Goal: Complete application form

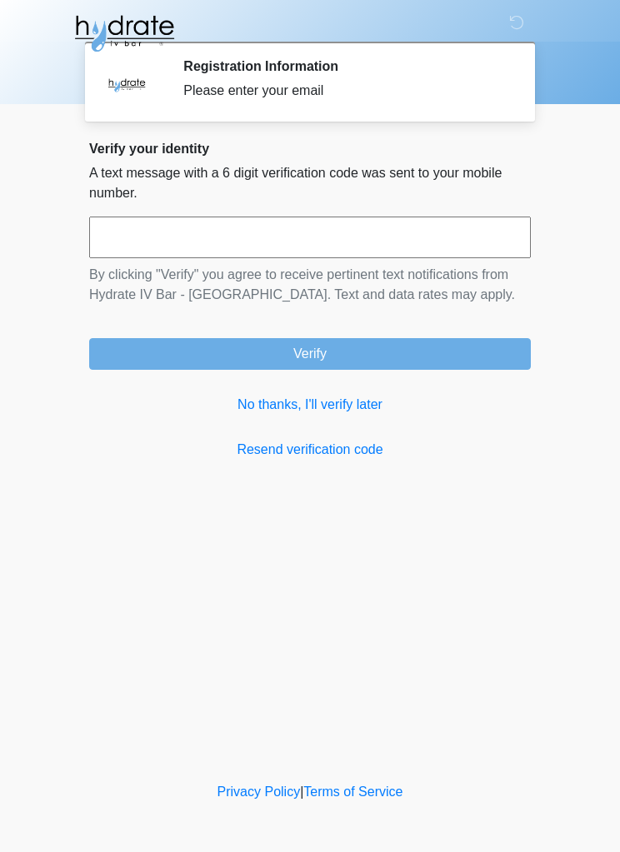
click at [347, 410] on link "No thanks, I'll verify later" at bounding box center [309, 405] width 441 height 20
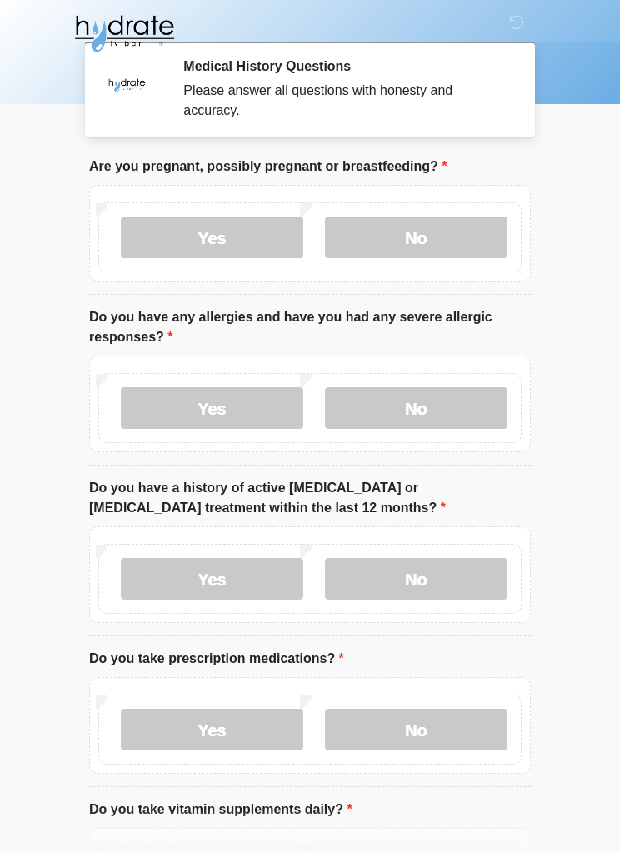
click at [474, 227] on label "No" at bounding box center [416, 238] width 182 height 42
click at [462, 390] on label "No" at bounding box center [416, 408] width 182 height 42
click at [481, 576] on label "No" at bounding box center [416, 579] width 182 height 42
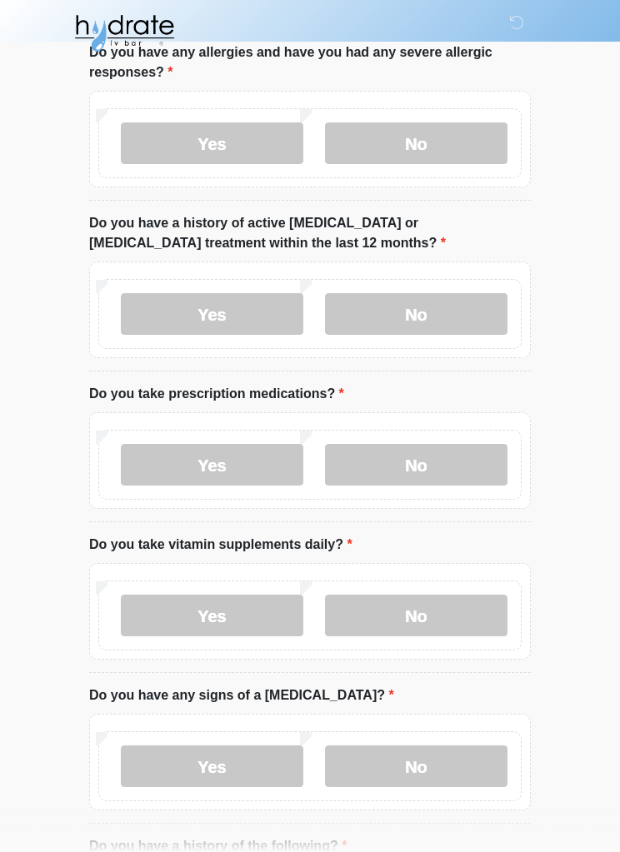
click at [234, 471] on label "Yes" at bounding box center [212, 466] width 182 height 42
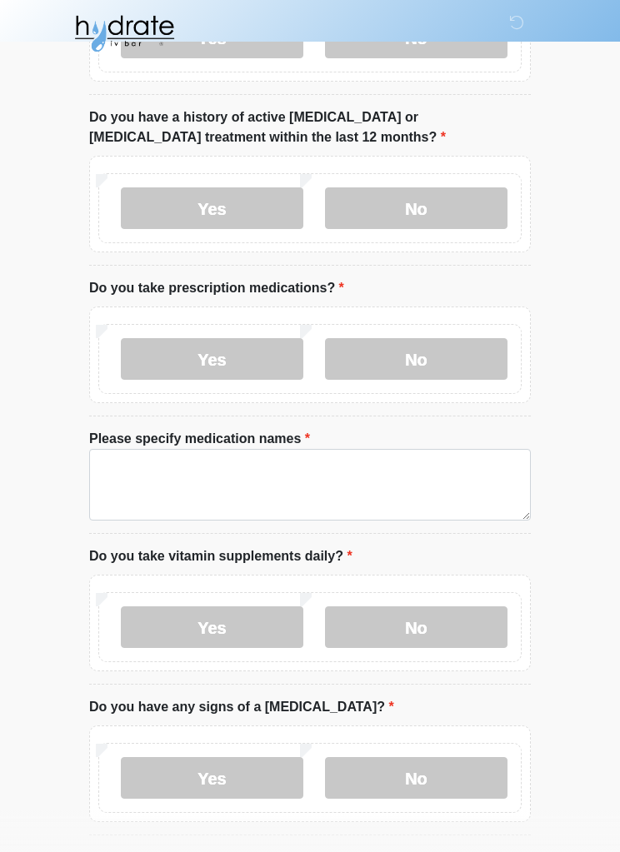
scroll to position [370, 0]
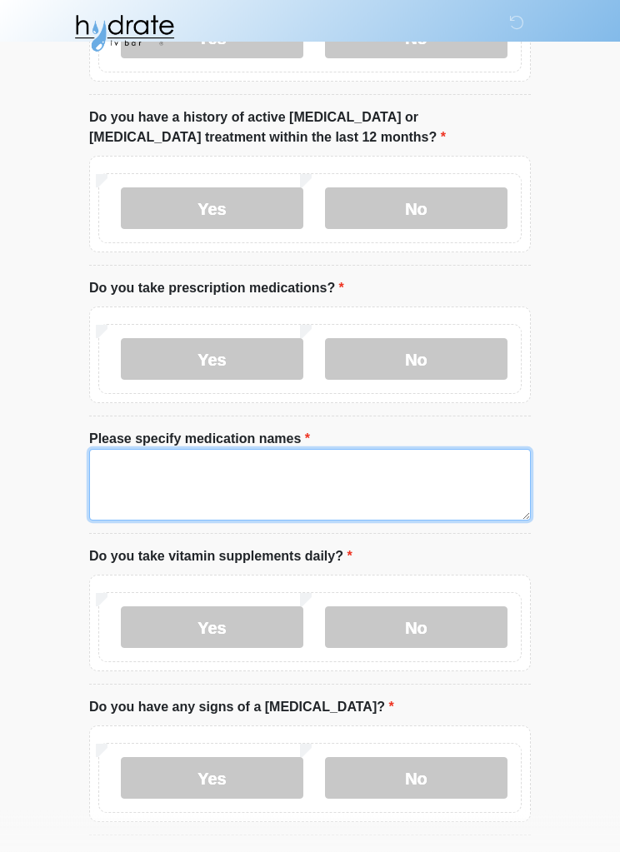
click at [382, 466] on textarea "Please specify medication names" at bounding box center [309, 486] width 441 height 72
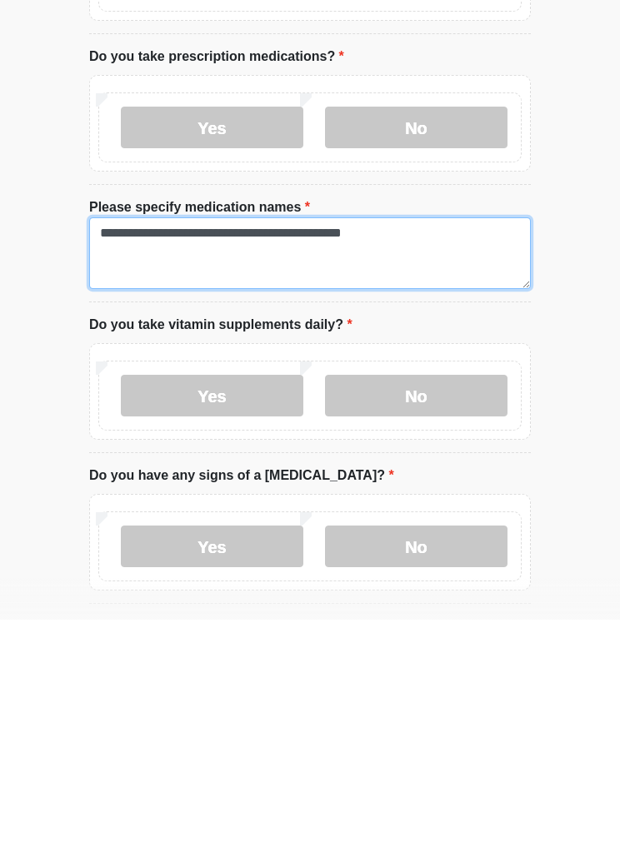
type textarea "**********"
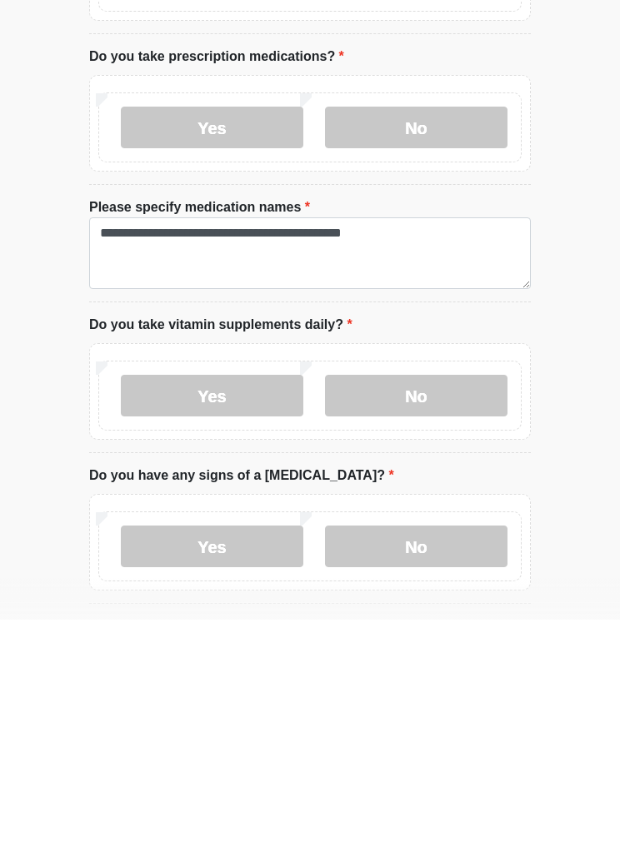
click at [235, 607] on label "Yes" at bounding box center [212, 628] width 182 height 42
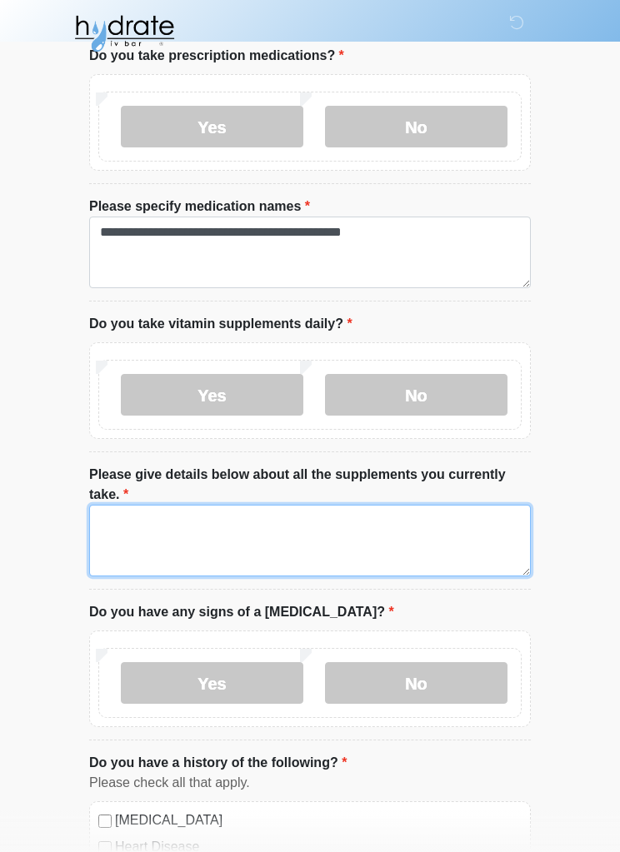
click at [266, 546] on textarea "Please give details below about all the supplements you currently take." at bounding box center [309, 541] width 441 height 72
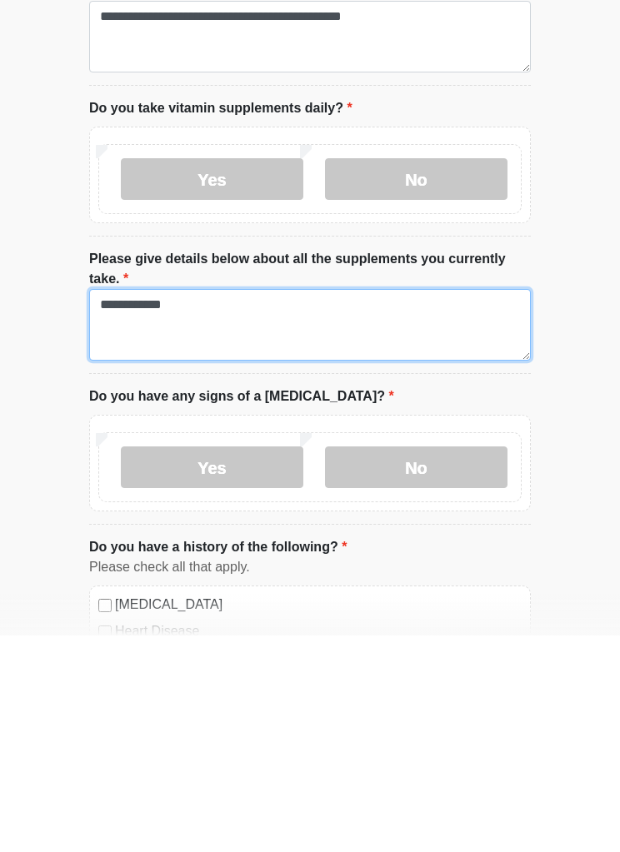
type textarea "**********"
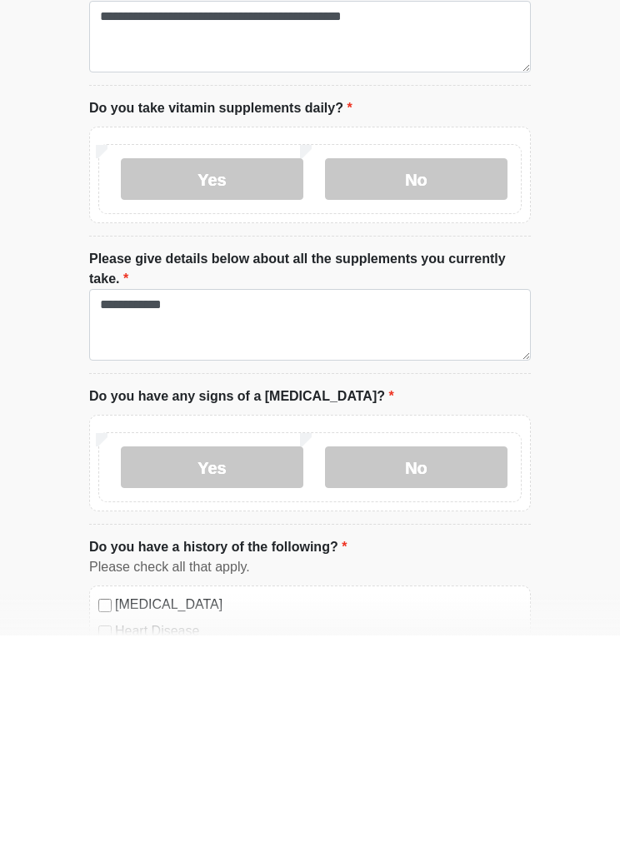
click at [412, 663] on label "No" at bounding box center [416, 684] width 182 height 42
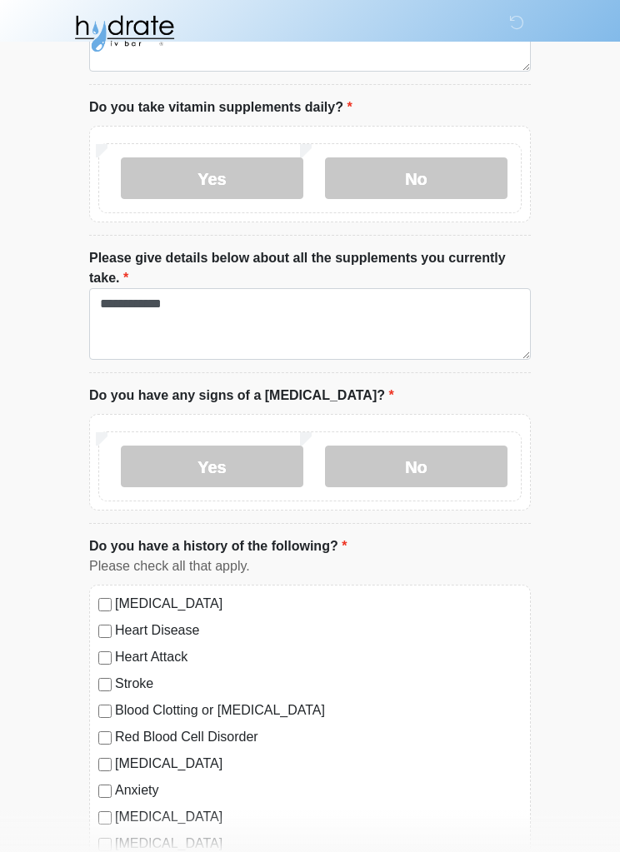
click at [233, 451] on label "Yes" at bounding box center [212, 467] width 182 height 42
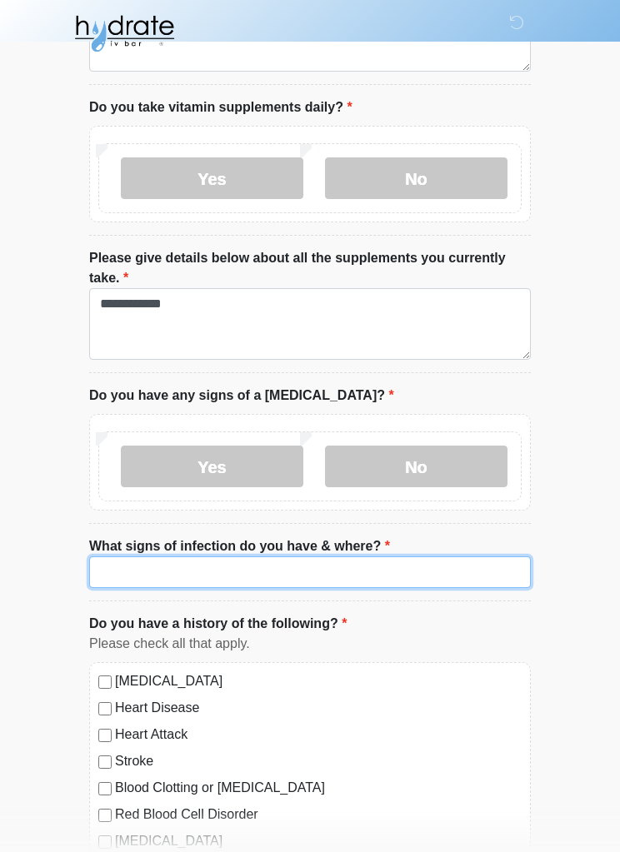
click at [414, 576] on input "What signs of infection do you have & where?" at bounding box center [309, 572] width 441 height 32
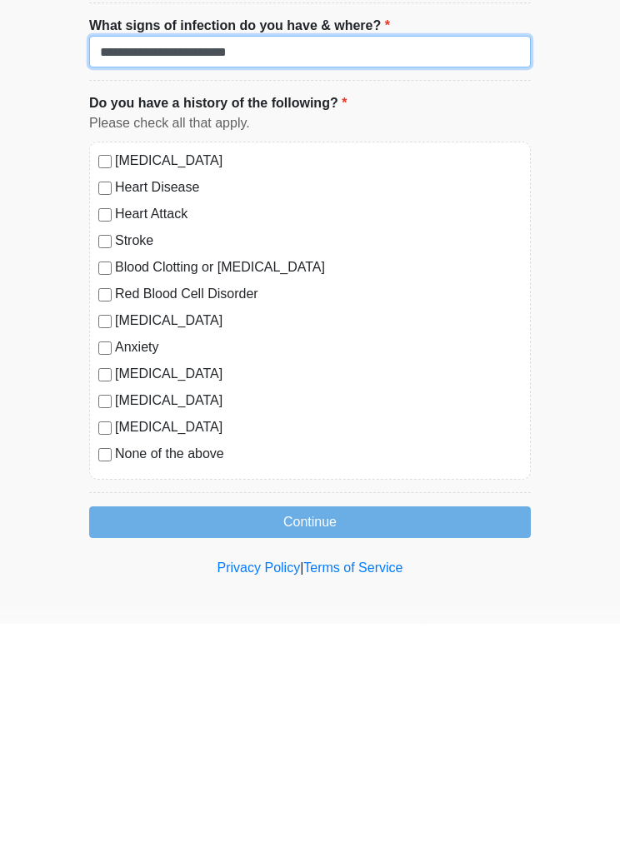
scroll to position [1112, 0]
type input "**********"
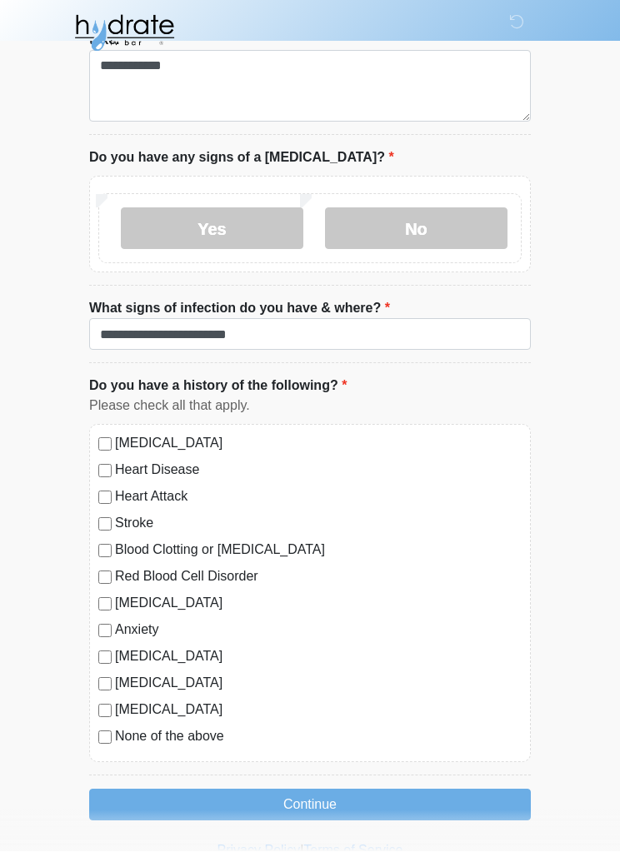
scroll to position [1057, 0]
click at [329, 800] on button "Continue" at bounding box center [309, 806] width 441 height 32
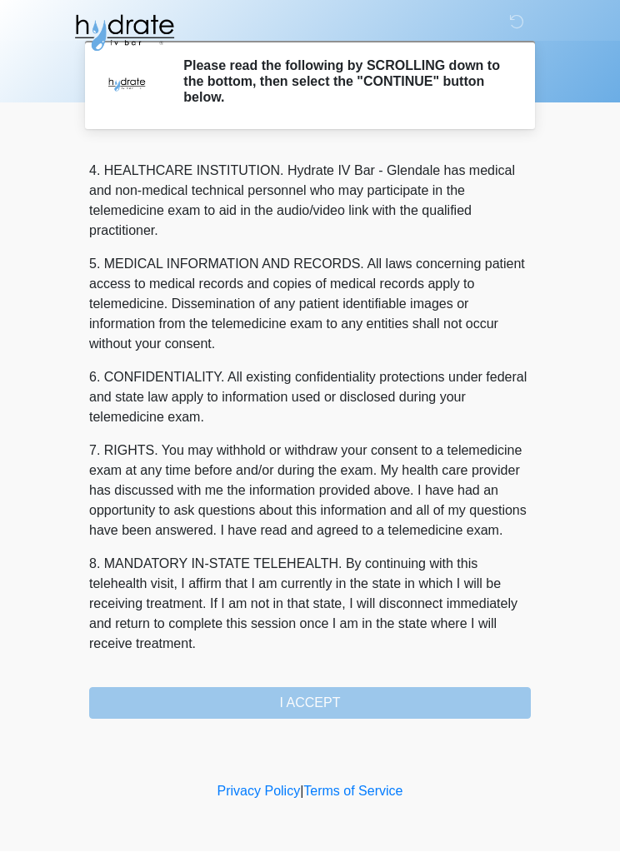
scroll to position [487, 0]
click at [339, 688] on button "I ACCEPT" at bounding box center [309, 704] width 441 height 32
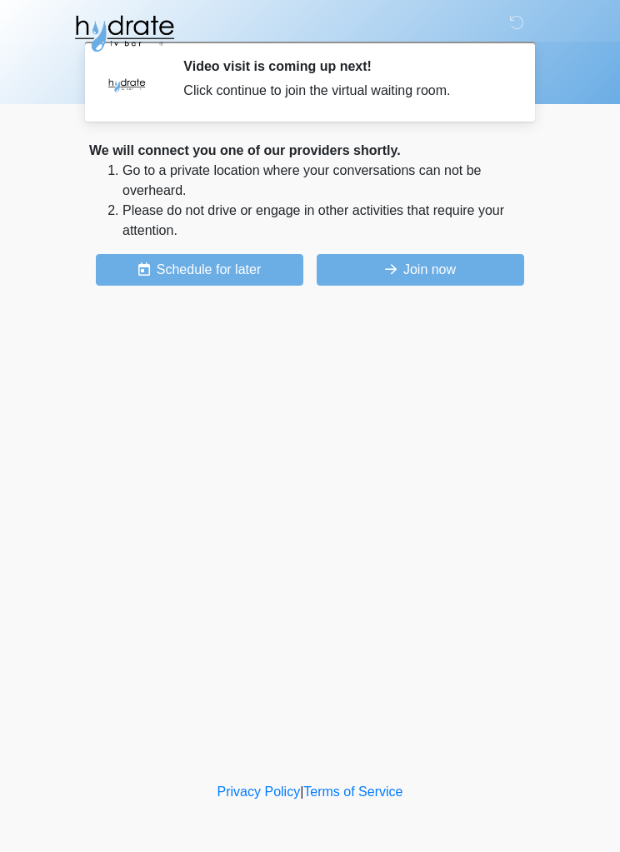
click at [471, 267] on button "Join now" at bounding box center [420, 270] width 207 height 32
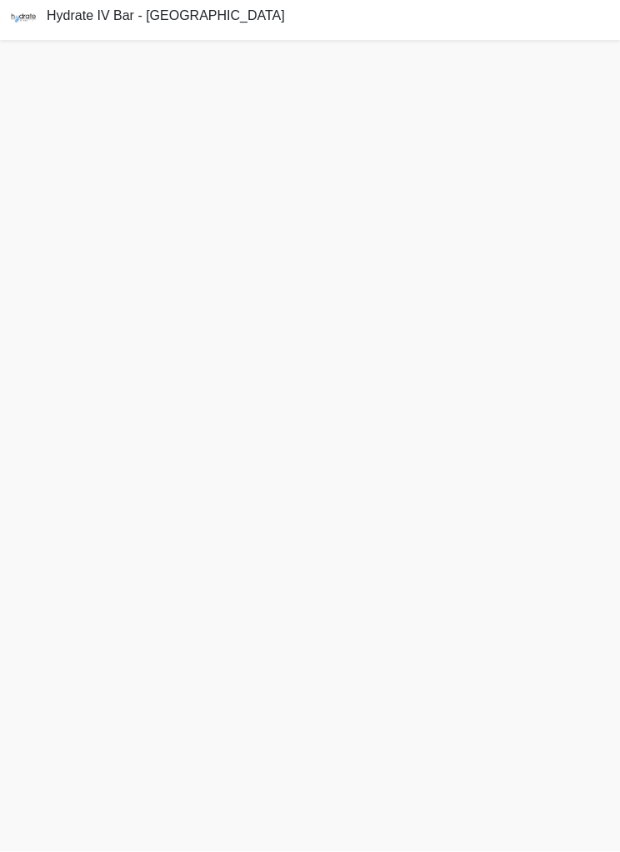
scroll to position [4, 0]
